Goal: Task Accomplishment & Management: Use online tool/utility

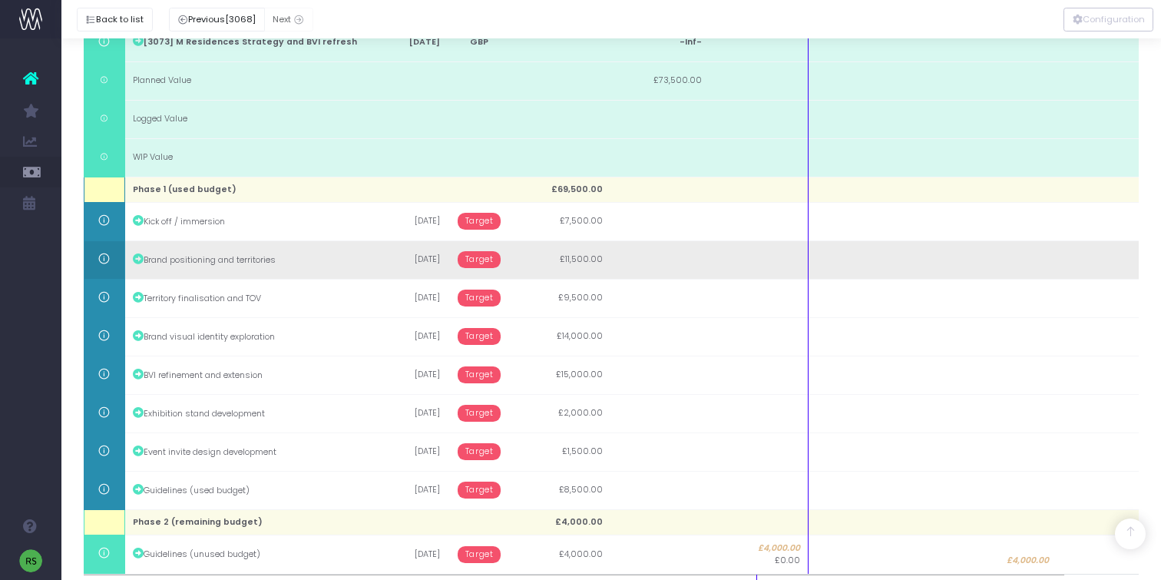
scroll to position [361, 0]
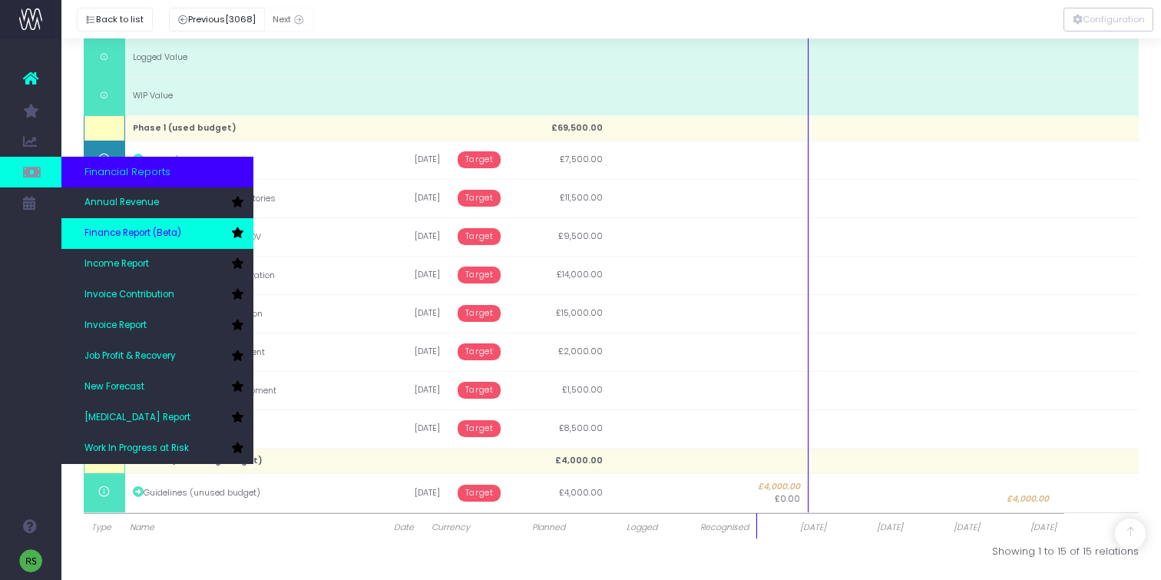
click at [165, 235] on span "Finance Report (Beta)" at bounding box center [132, 234] width 97 height 14
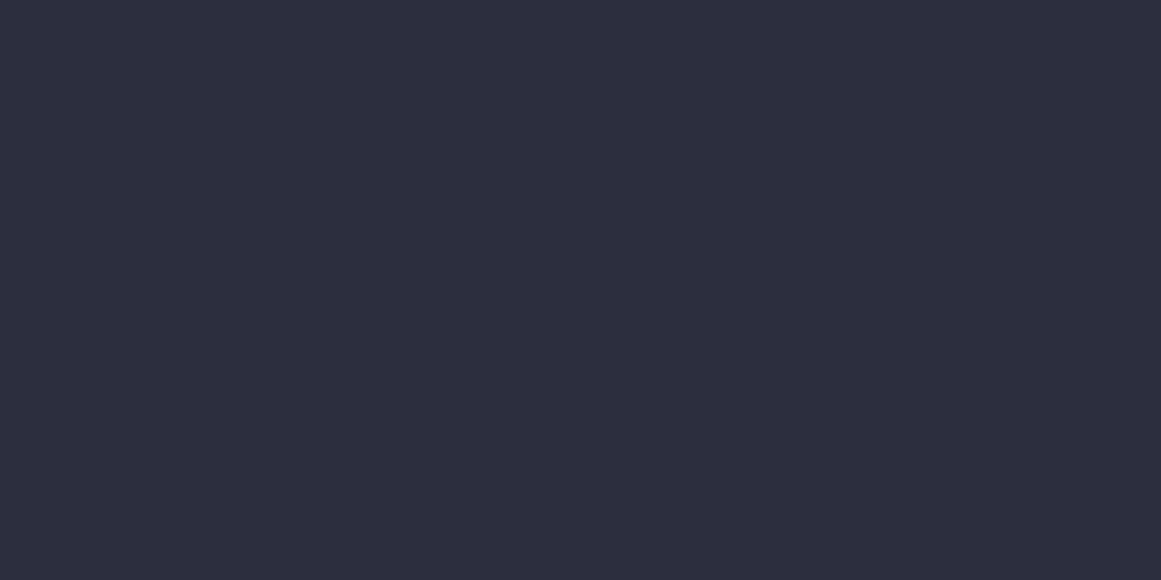
select select "finances"
select select "job"
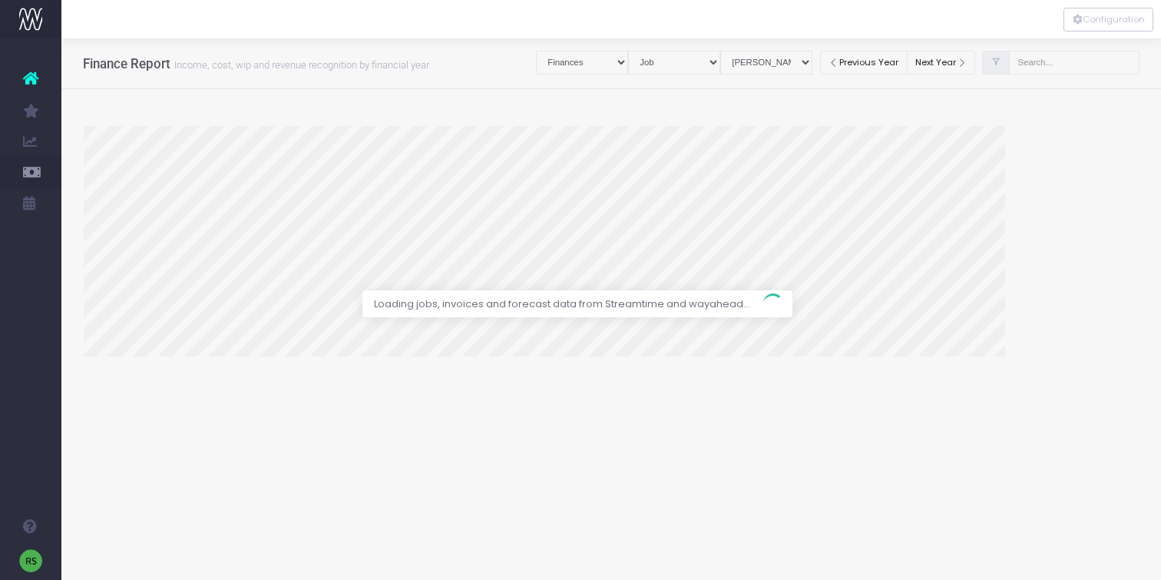
select select "revrec"
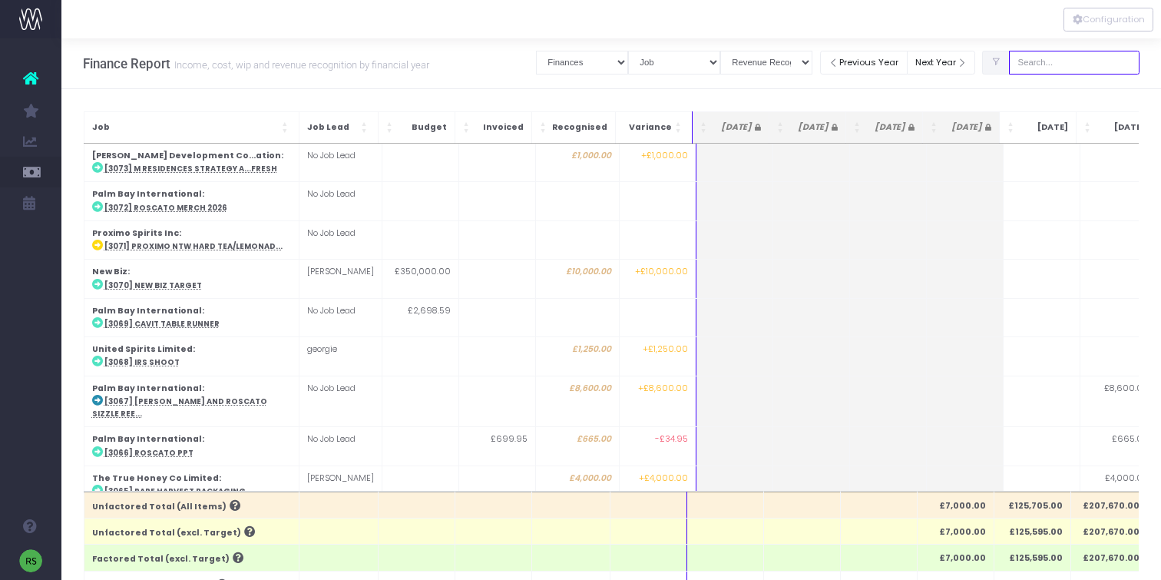
click at [1069, 57] on input "text" at bounding box center [1074, 63] width 131 height 24
type input "cavit"
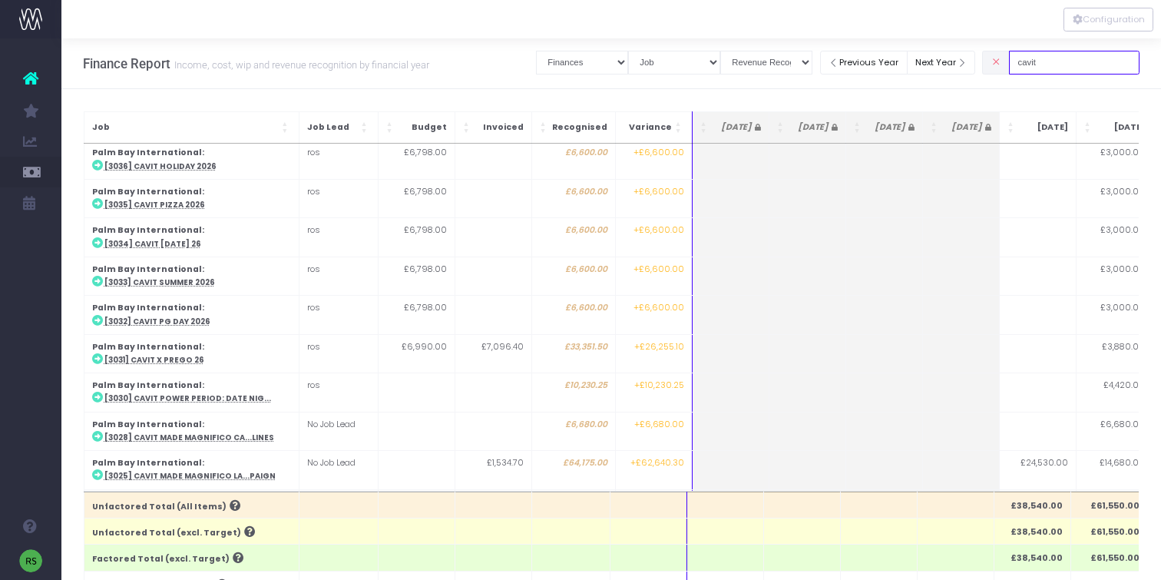
scroll to position [305, 0]
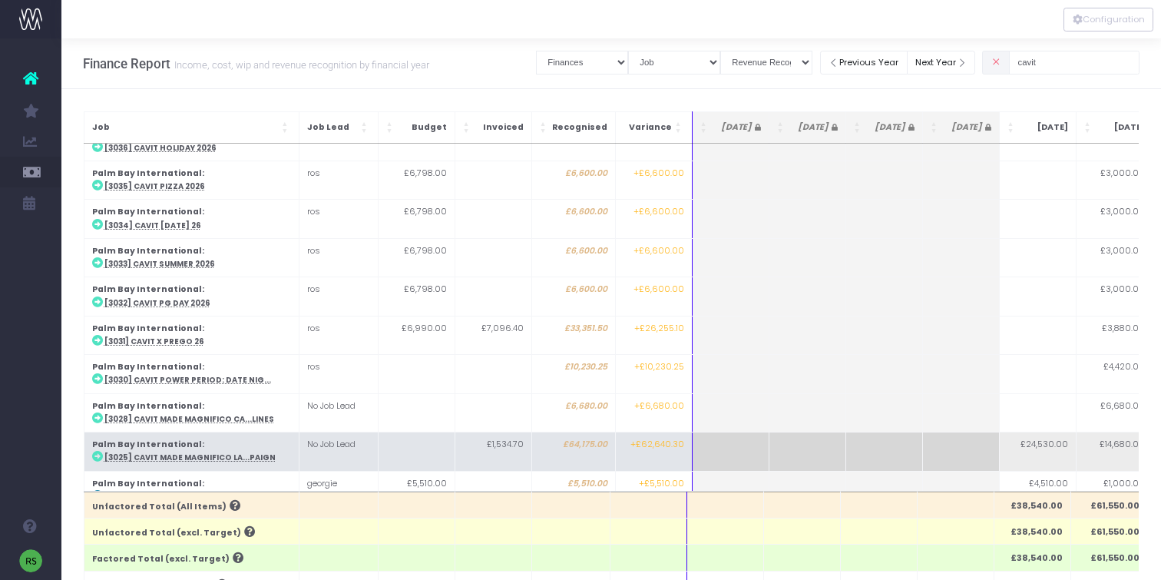
click at [202, 452] on abbr "[3025] Cavit Made Magnifico La...paign" at bounding box center [189, 457] width 171 height 10
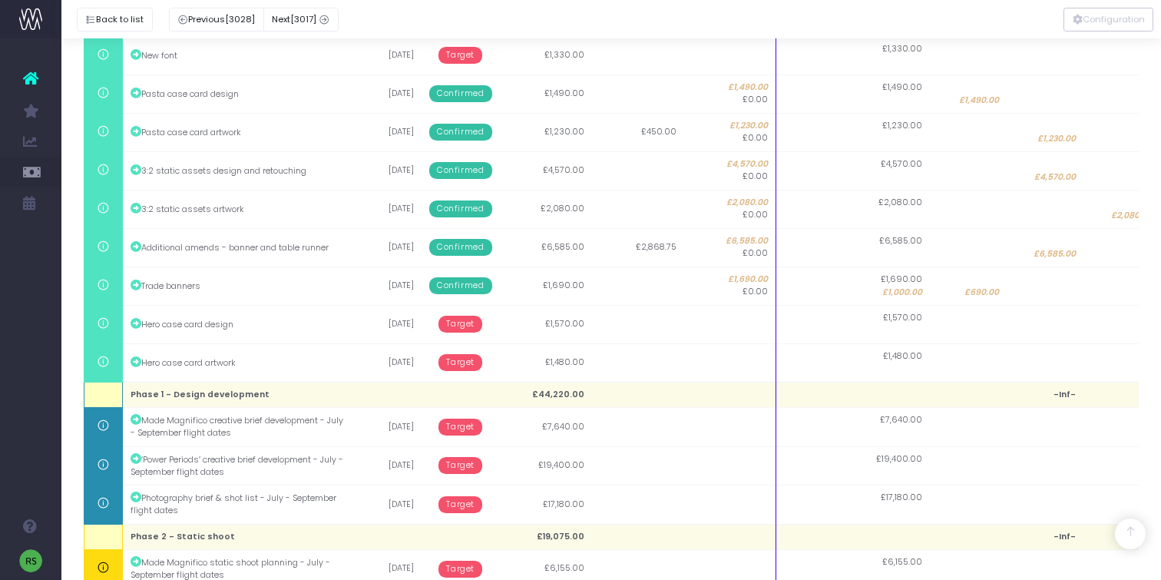
scroll to position [467, 0]
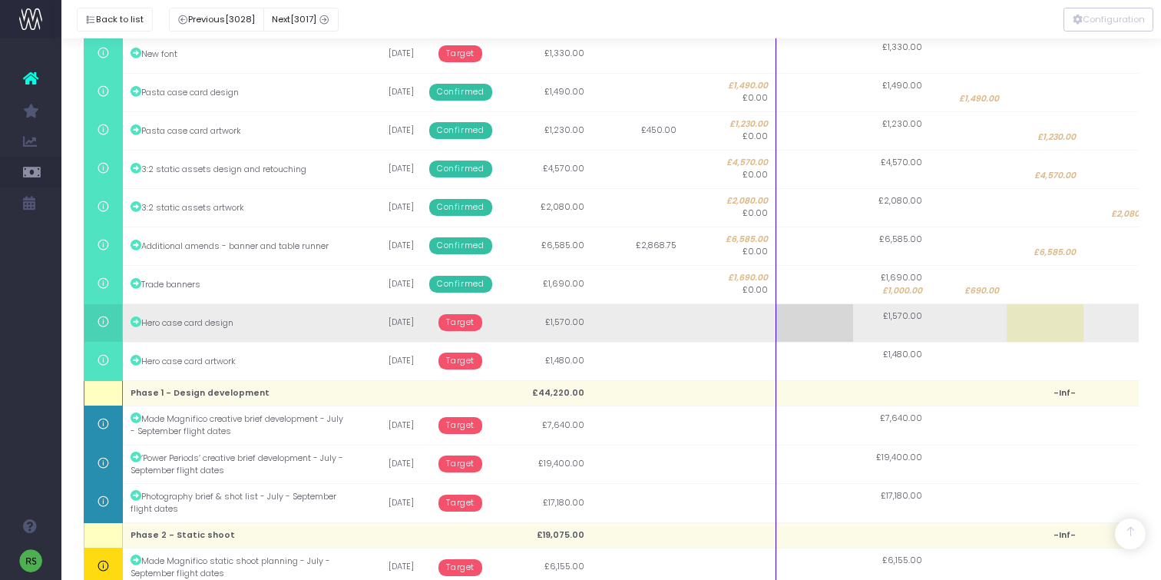
click at [457, 320] on span "Target" at bounding box center [461, 322] width 44 height 17
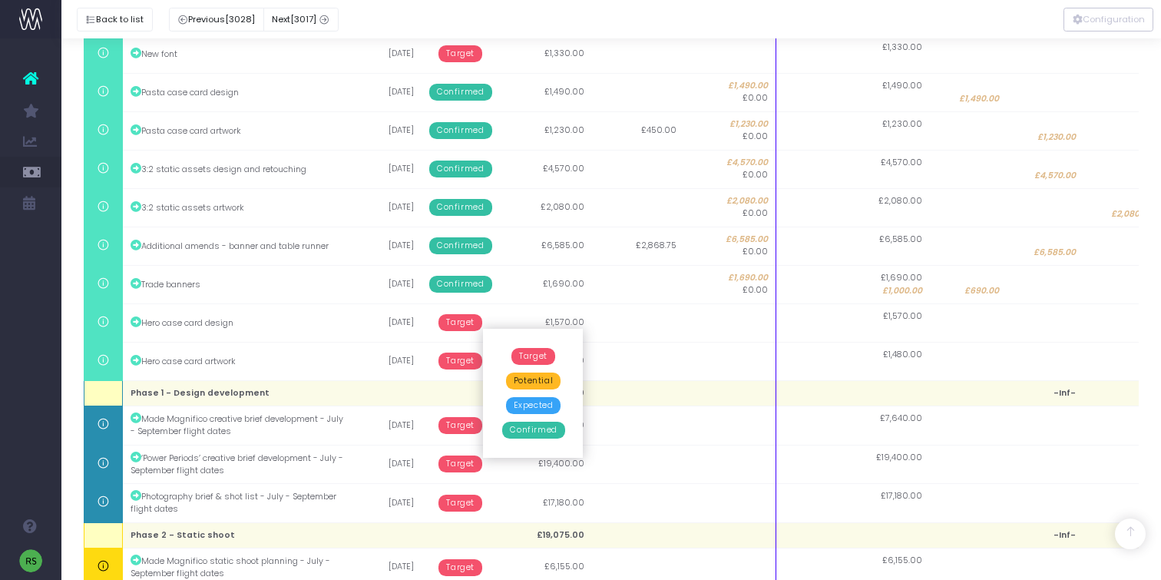
click at [548, 429] on span "Confirmed" at bounding box center [533, 430] width 62 height 17
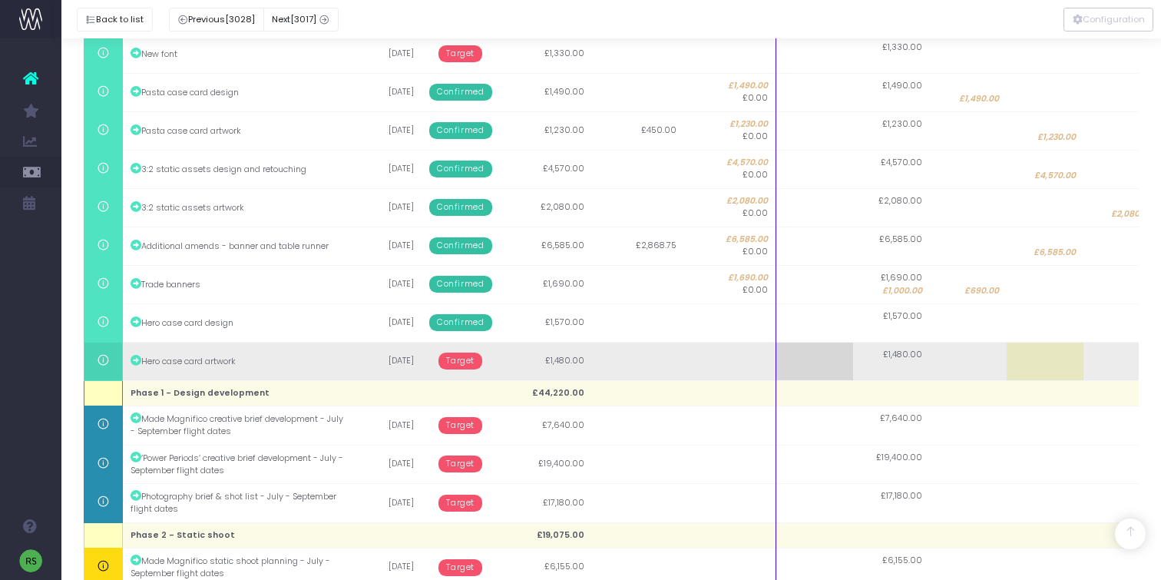
click at [461, 357] on span "Target" at bounding box center [461, 361] width 44 height 17
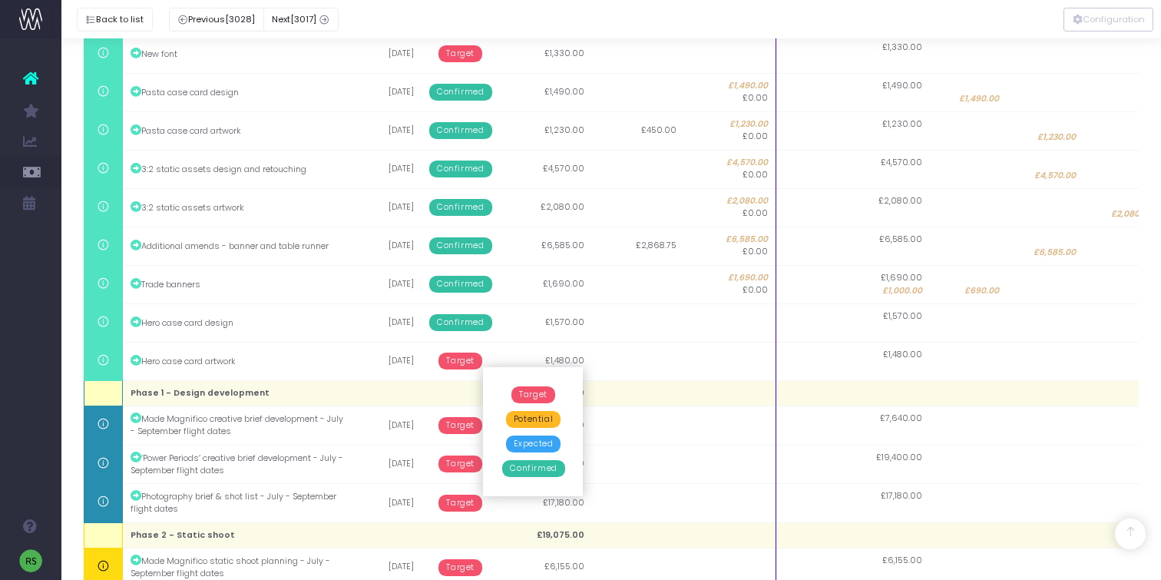
click at [534, 472] on span "Confirmed" at bounding box center [533, 468] width 62 height 17
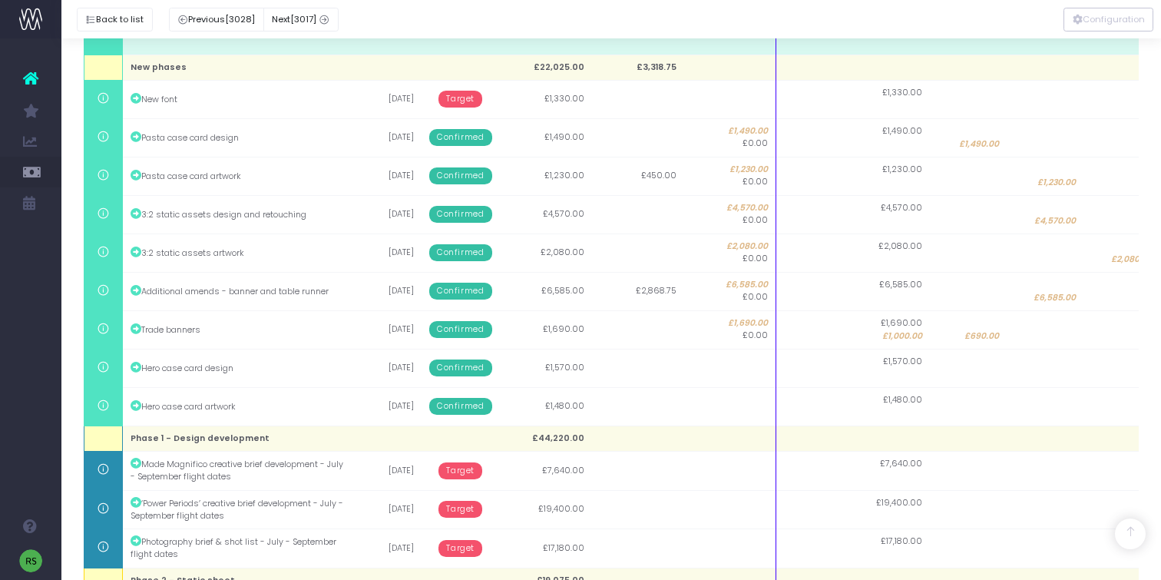
scroll to position [568, 0]
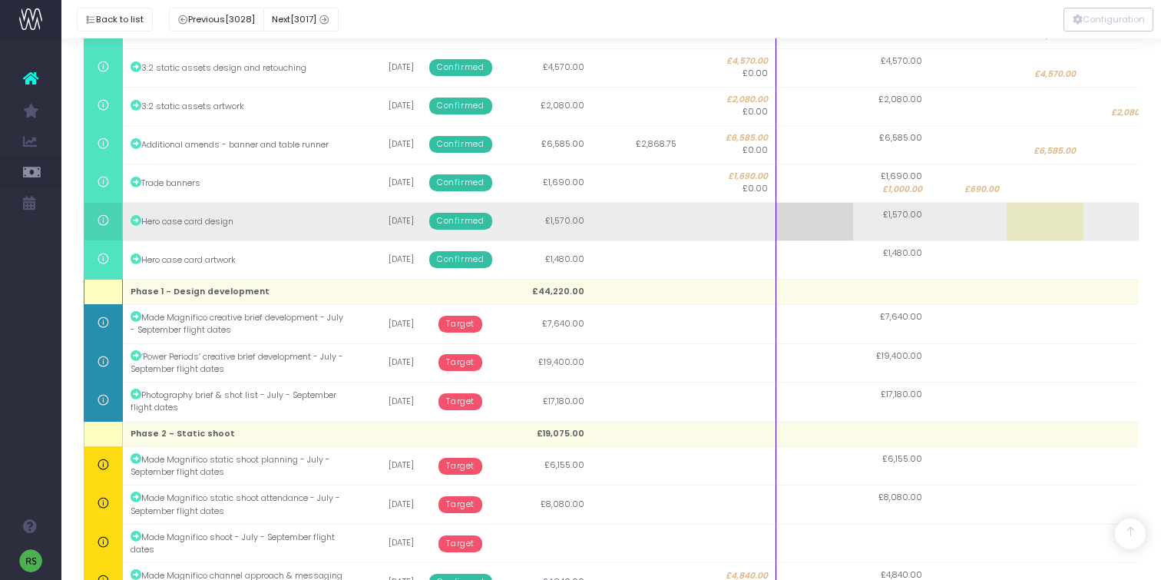
click at [1065, 228] on td at bounding box center [1045, 221] width 77 height 38
type input "1570"
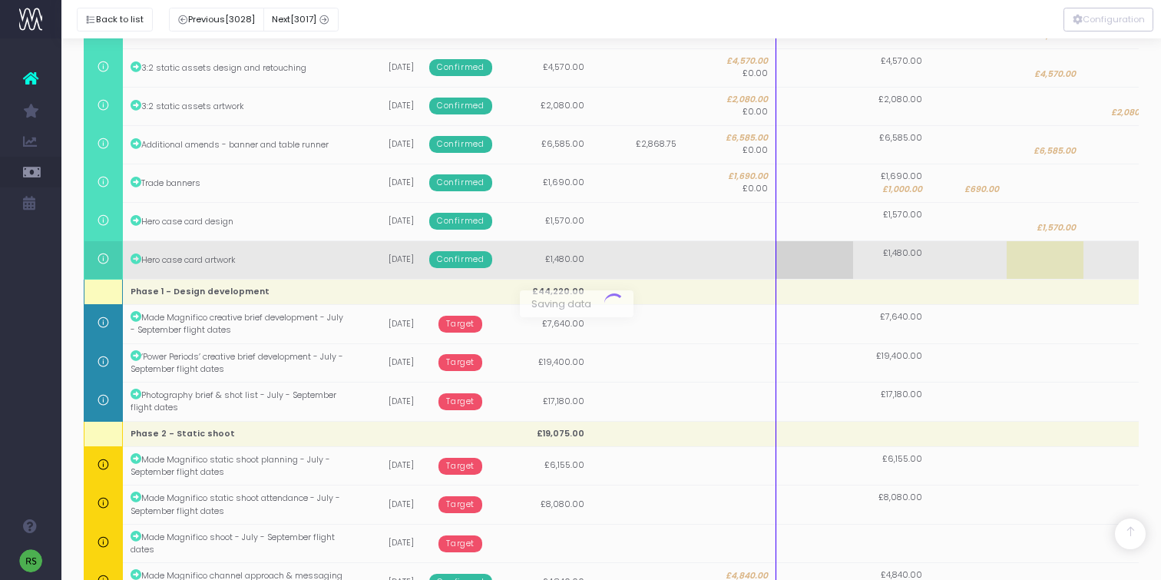
click at [1109, 261] on td at bounding box center [1122, 259] width 77 height 38
type input "1480"
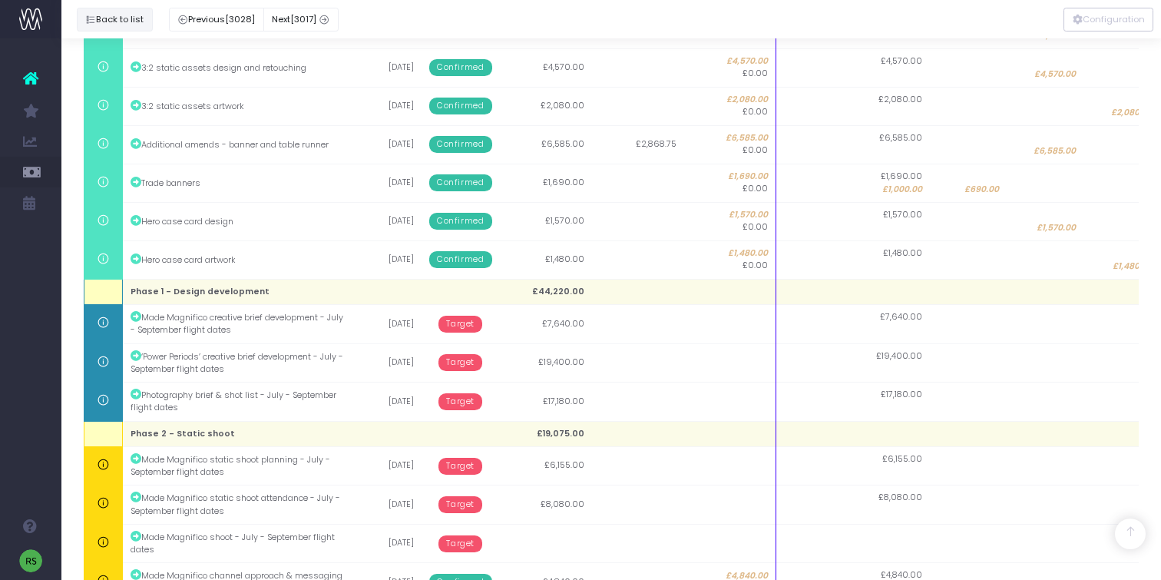
click at [108, 16] on button "Back to list" at bounding box center [115, 20] width 76 height 24
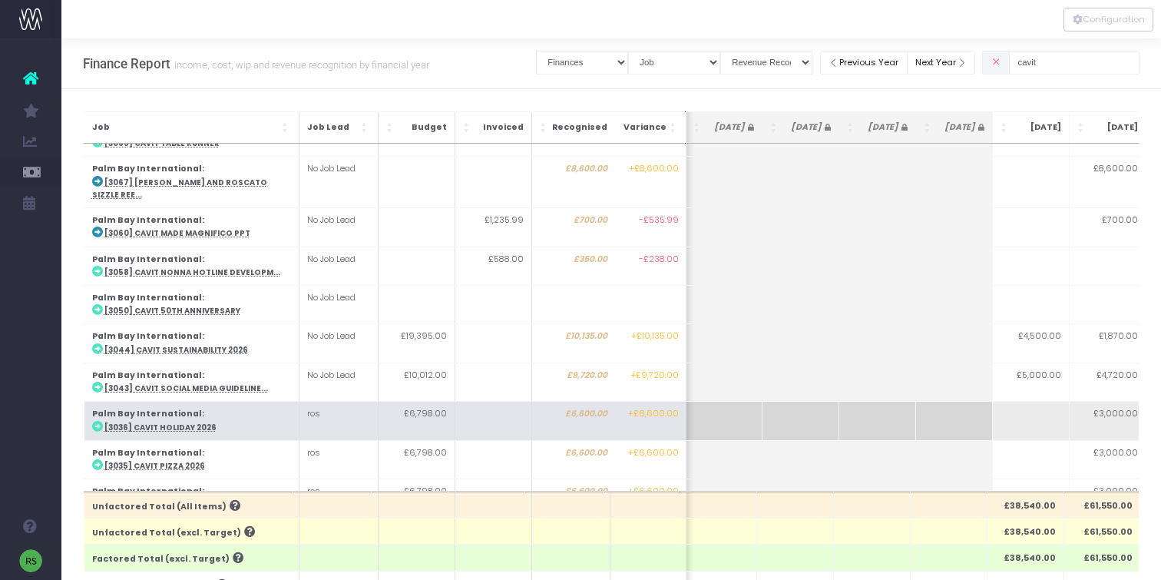
scroll to position [0, 0]
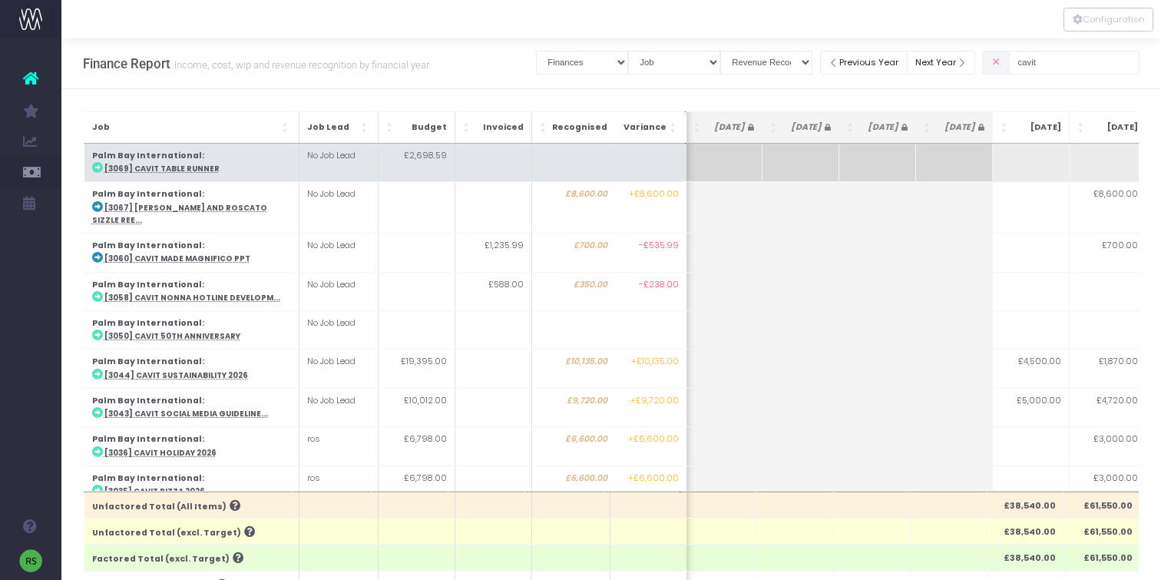
click at [195, 170] on abbr "[3069] Cavit table runner" at bounding box center [161, 169] width 115 height 10
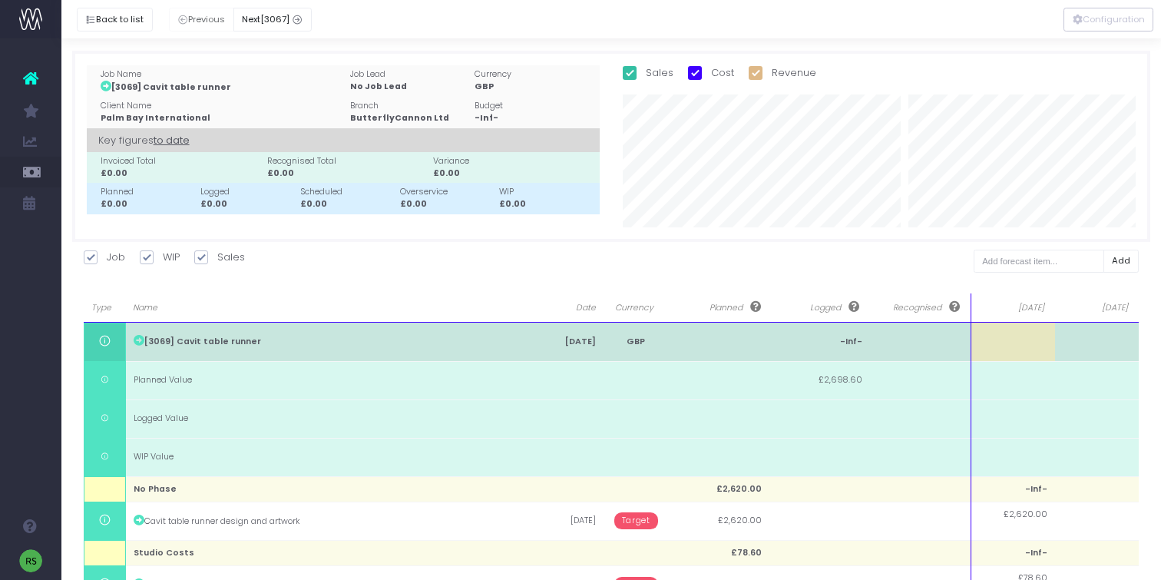
scroll to position [92, 0]
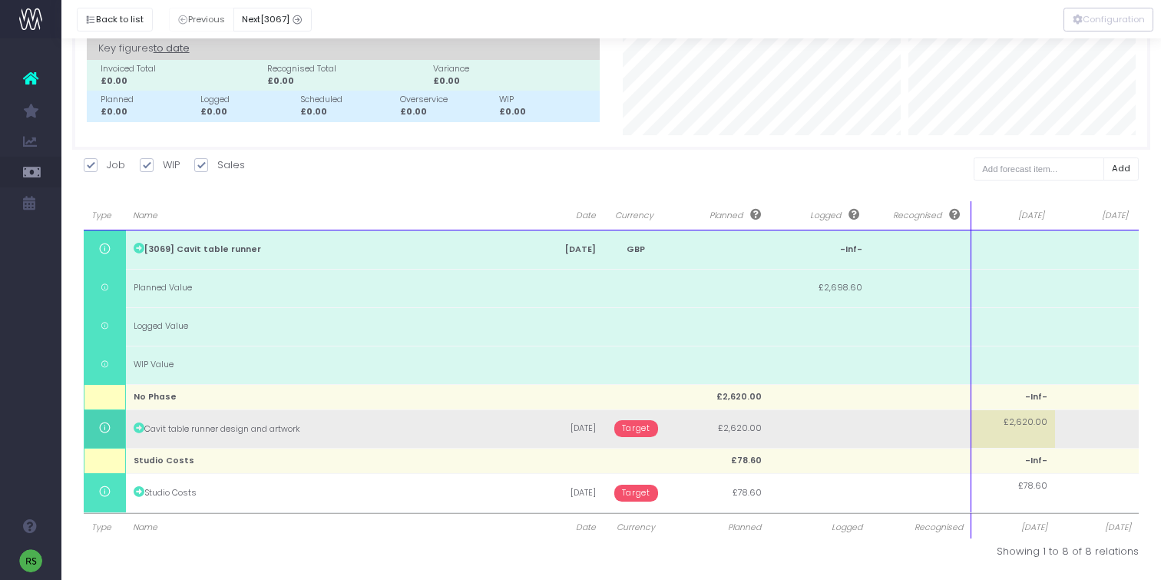
click at [634, 426] on span "Target" at bounding box center [636, 428] width 44 height 17
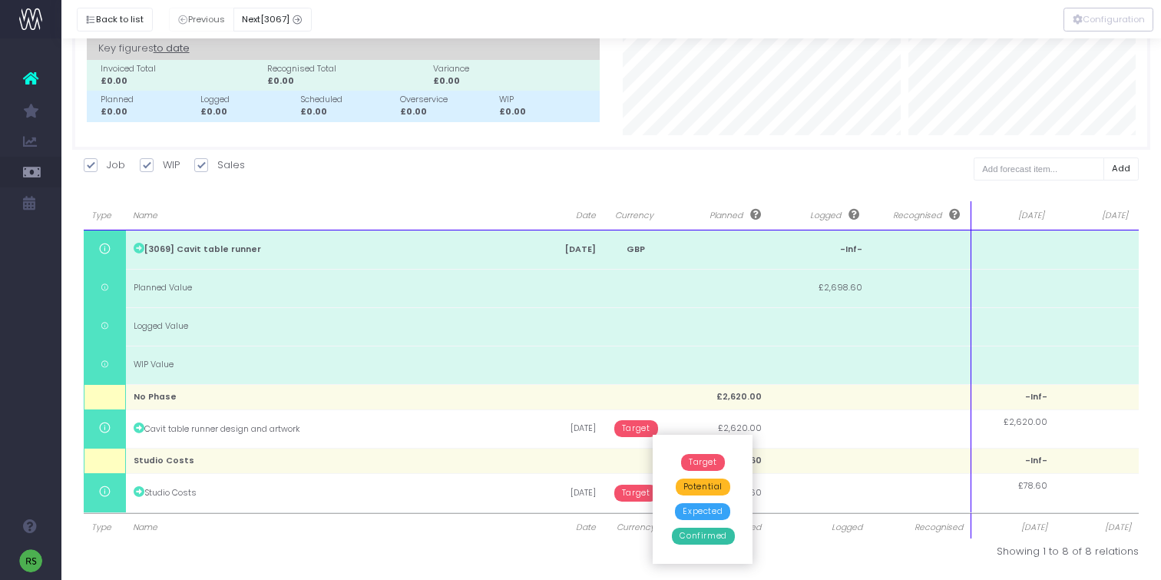
click at [684, 538] on span "Confirmed" at bounding box center [703, 536] width 62 height 17
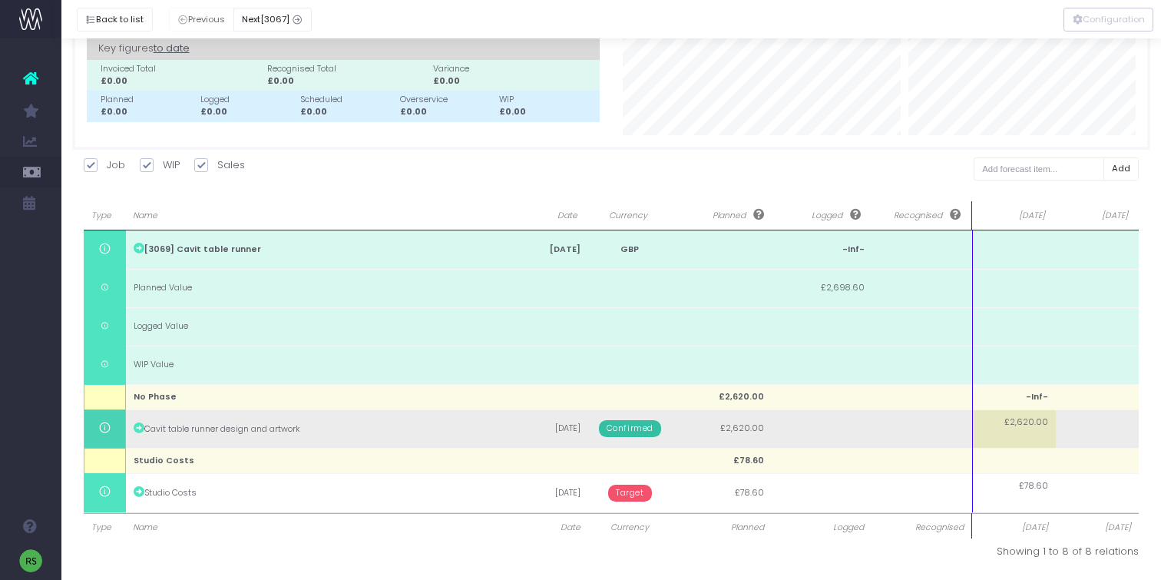
click at [1042, 426] on span "£2,620.00" at bounding box center [1027, 422] width 44 height 12
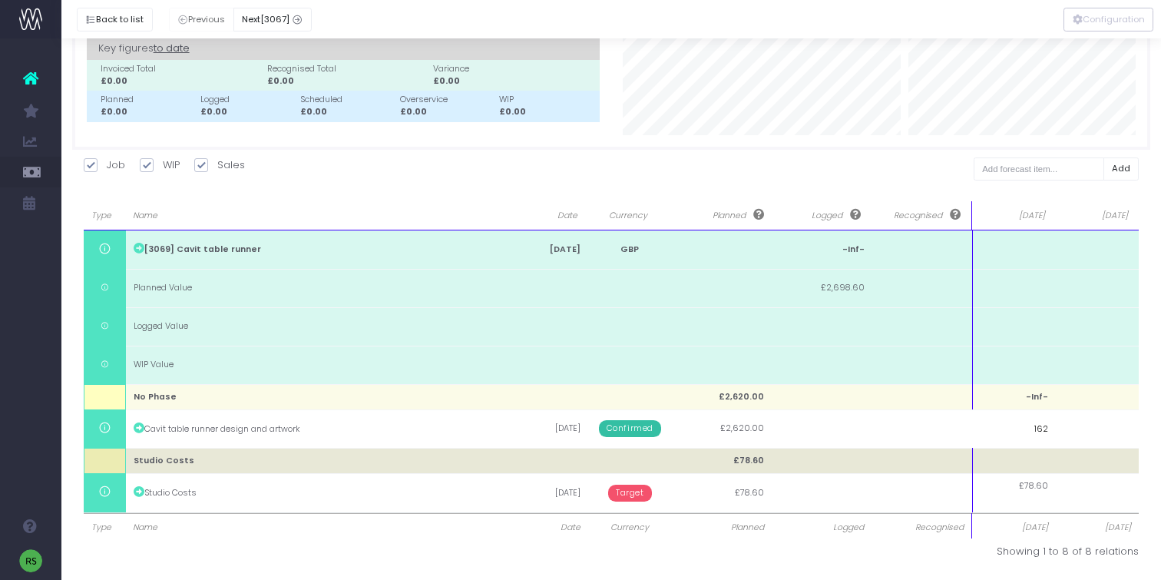
type input "1620"
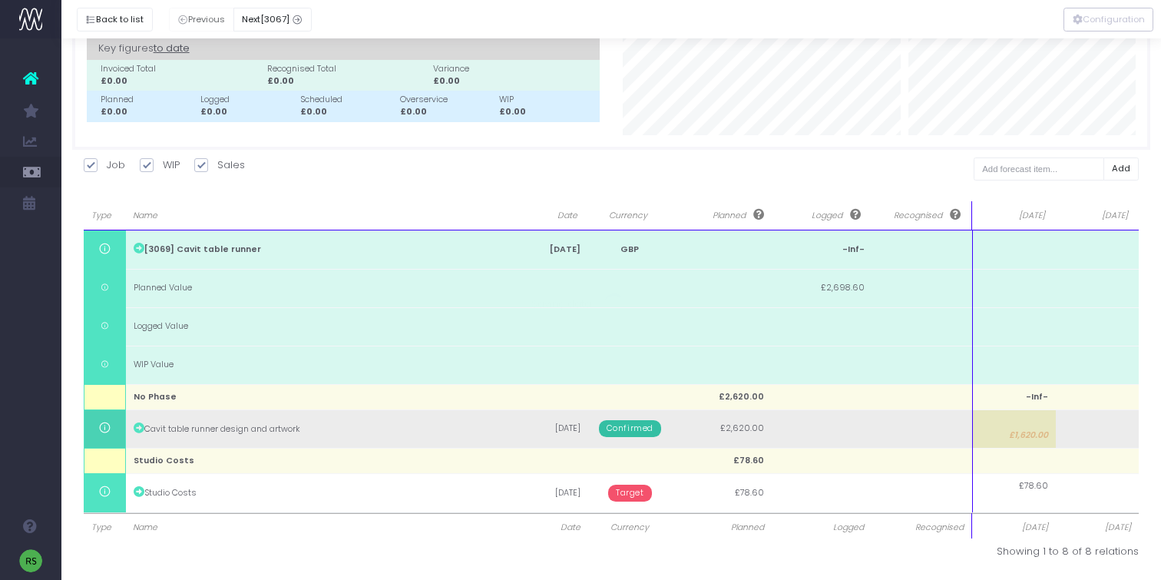
click at [1120, 424] on body "Oh my... this is bad. [PERSON_NAME] wasn't able to load this page. Please conta…" at bounding box center [580, 198] width 1161 height 580
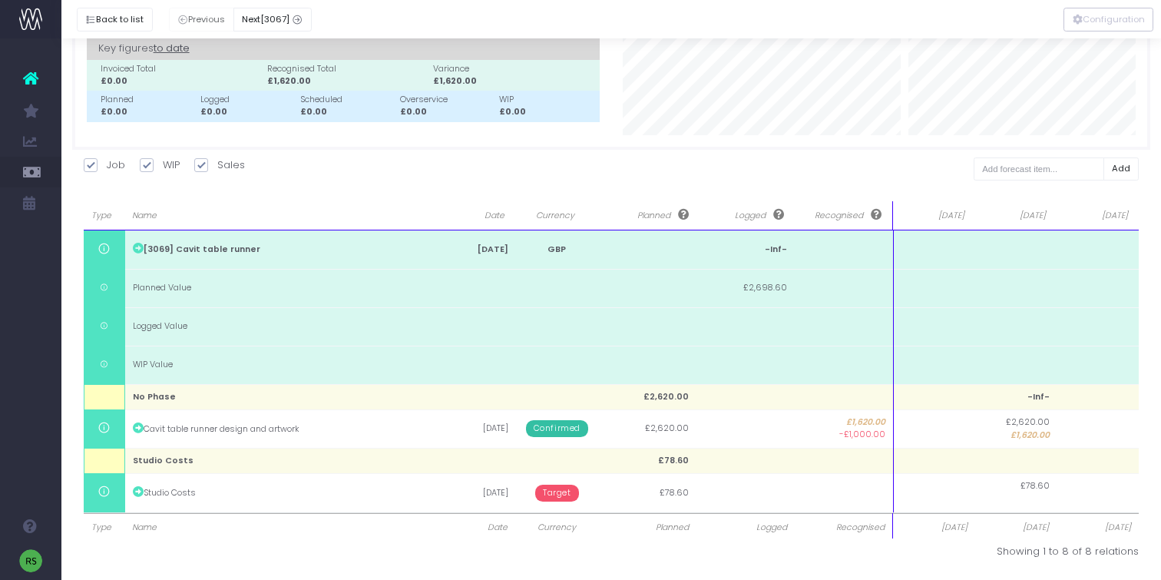
click at [1115, 438] on td at bounding box center [1099, 428] width 82 height 38
type input "1000"
click at [1145, 439] on body "Oh my... this is bad. [PERSON_NAME] wasn't able to load this page. Please conta…" at bounding box center [580, 198] width 1161 height 580
